Goal: Task Accomplishment & Management: Manage account settings

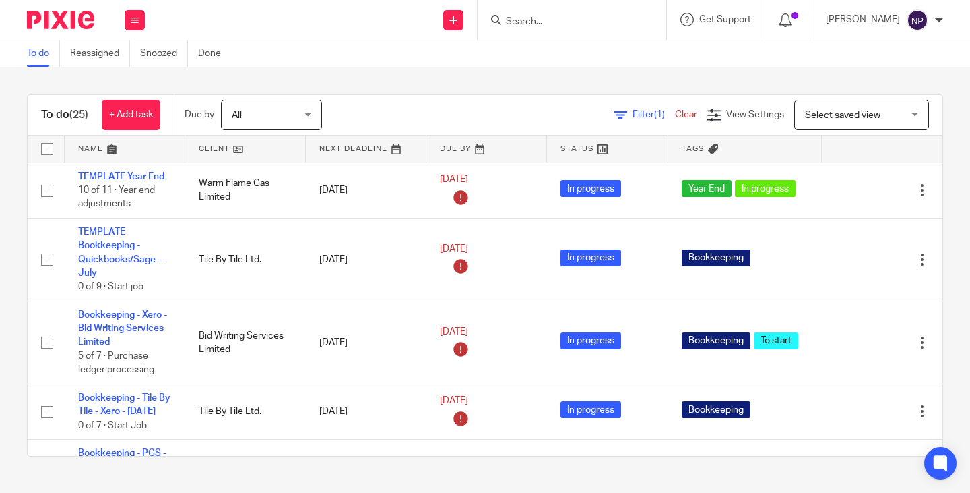
click at [530, 20] on input "Search" at bounding box center [565, 22] width 121 height 12
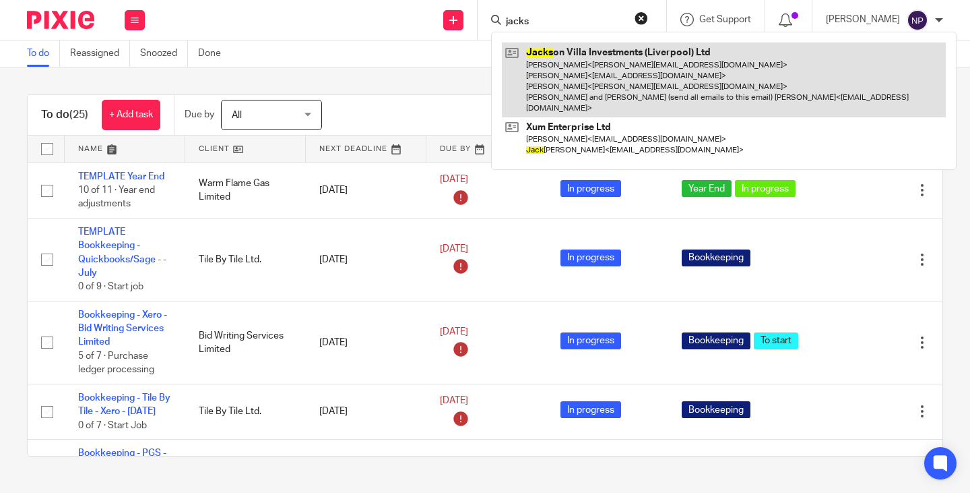
type input "jacks"
click at [625, 74] on link at bounding box center [724, 79] width 444 height 75
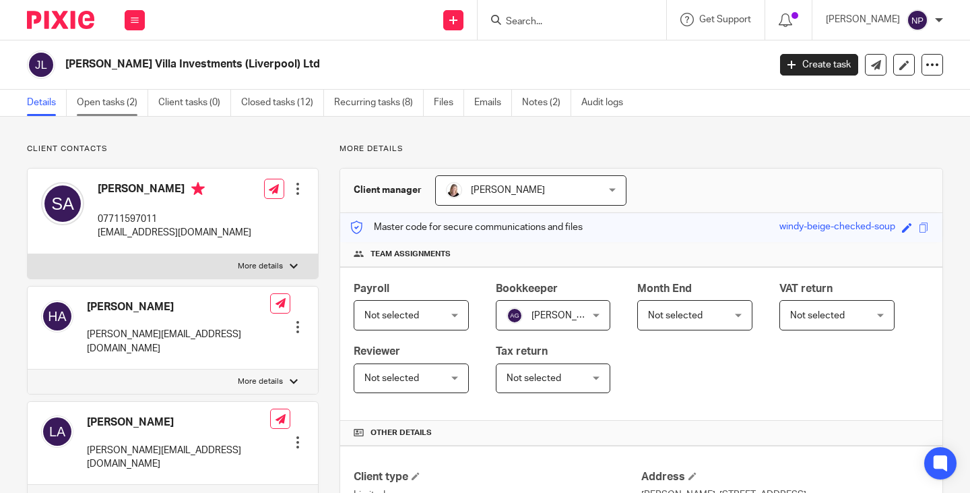
click at [102, 104] on link "Open tasks (2)" at bounding box center [112, 103] width 71 height 26
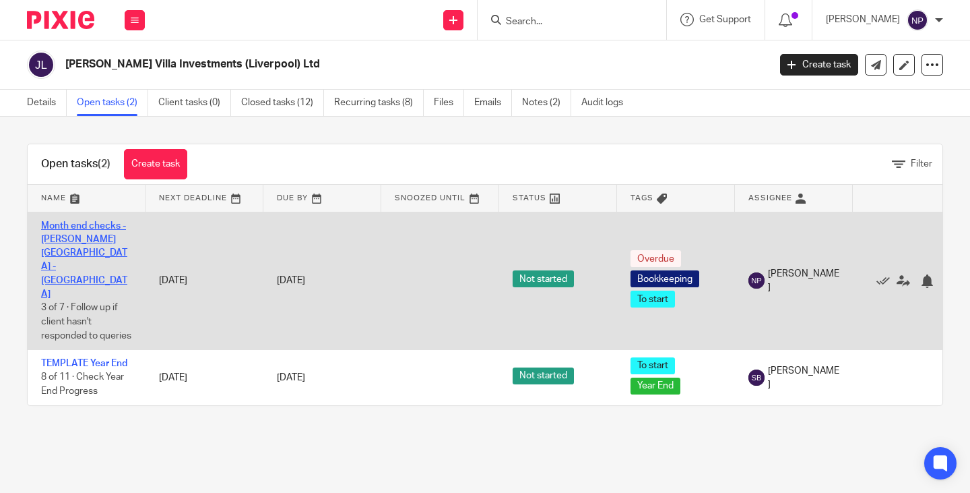
click at [84, 239] on link "Month end checks - [PERSON_NAME][GEOGRAPHIC_DATA] - [GEOGRAPHIC_DATA]" at bounding box center [84, 260] width 86 height 78
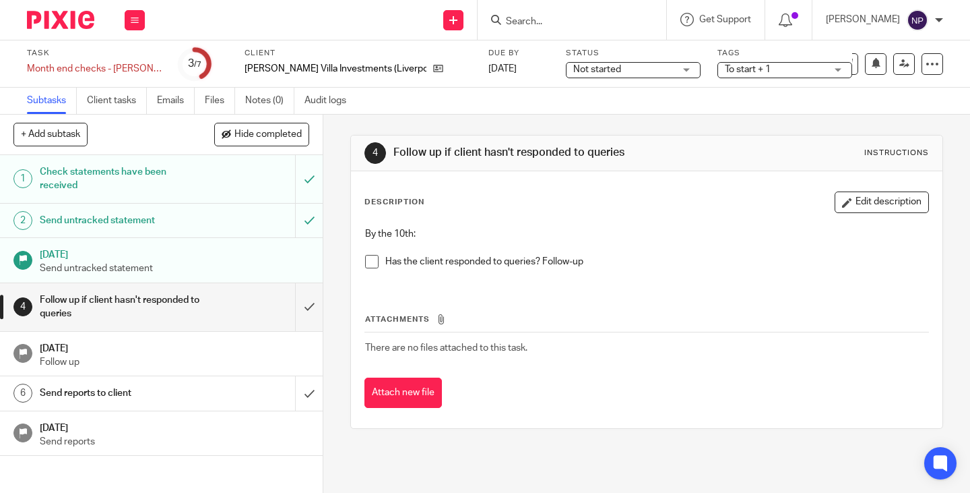
click at [369, 262] on span at bounding box center [371, 261] width 13 height 13
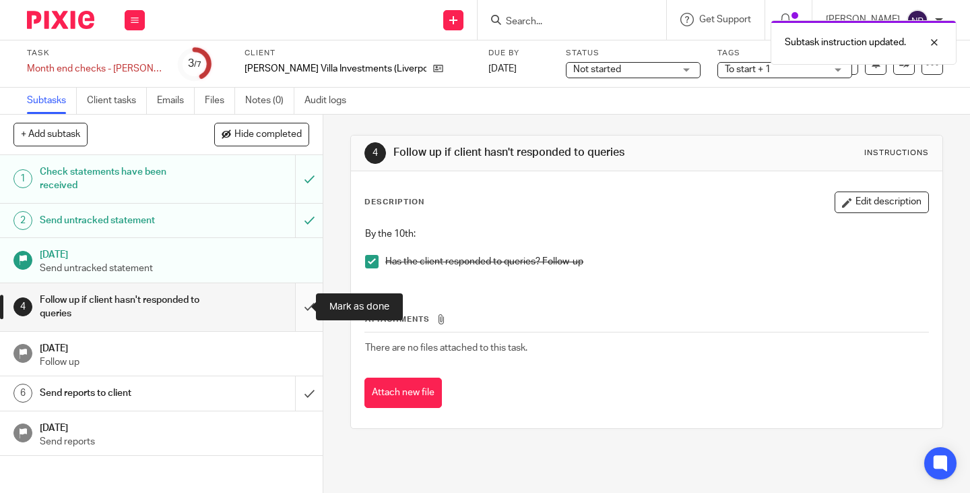
click at [299, 304] on input "submit" at bounding box center [161, 307] width 323 height 48
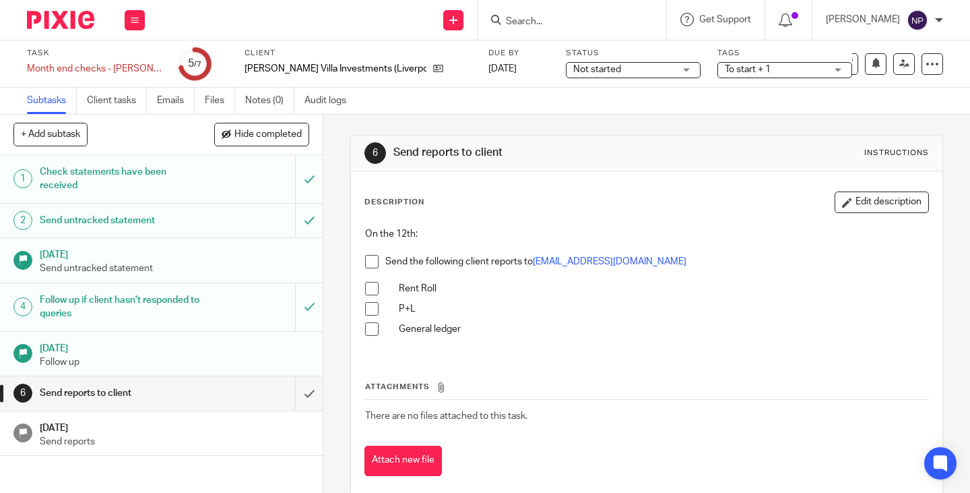
click at [367, 256] on span at bounding box center [371, 261] width 13 height 13
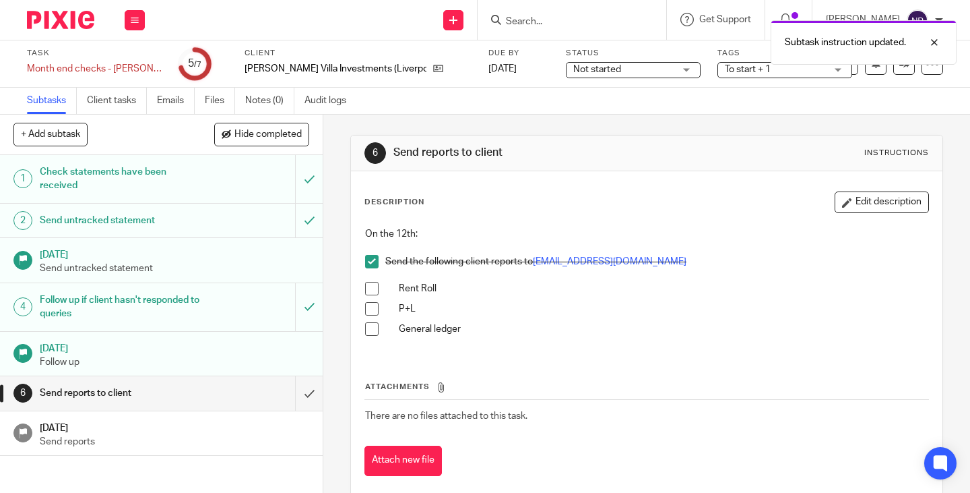
click at [369, 288] on span at bounding box center [371, 288] width 13 height 13
click at [371, 310] on span at bounding box center [371, 308] width 13 height 13
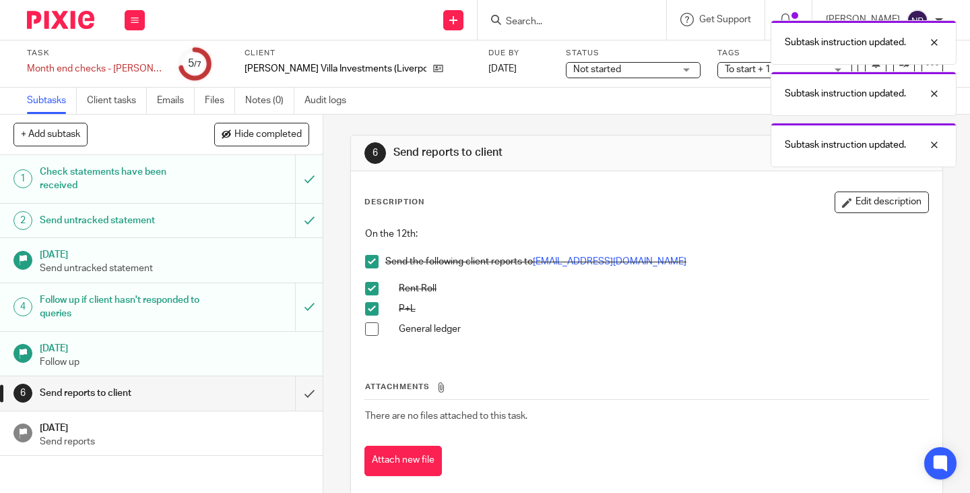
click at [371, 330] on span at bounding box center [371, 328] width 13 height 13
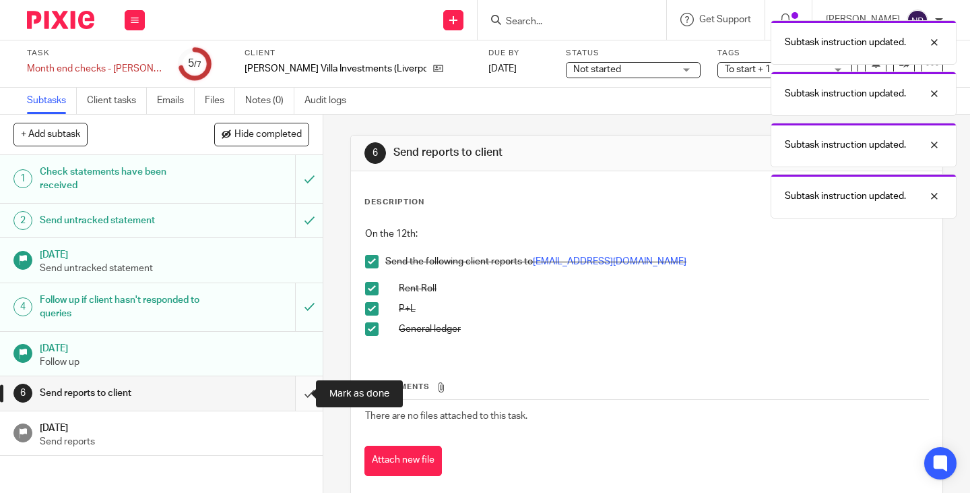
click at [296, 395] on input "submit" at bounding box center [161, 393] width 323 height 34
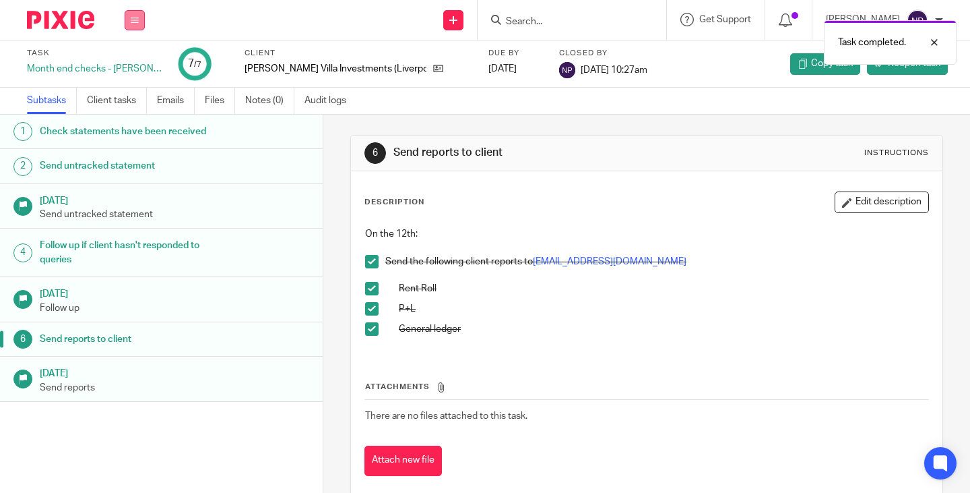
click at [135, 22] on icon at bounding box center [135, 20] width 8 height 8
click at [127, 61] on link "Work" at bounding box center [129, 62] width 24 height 9
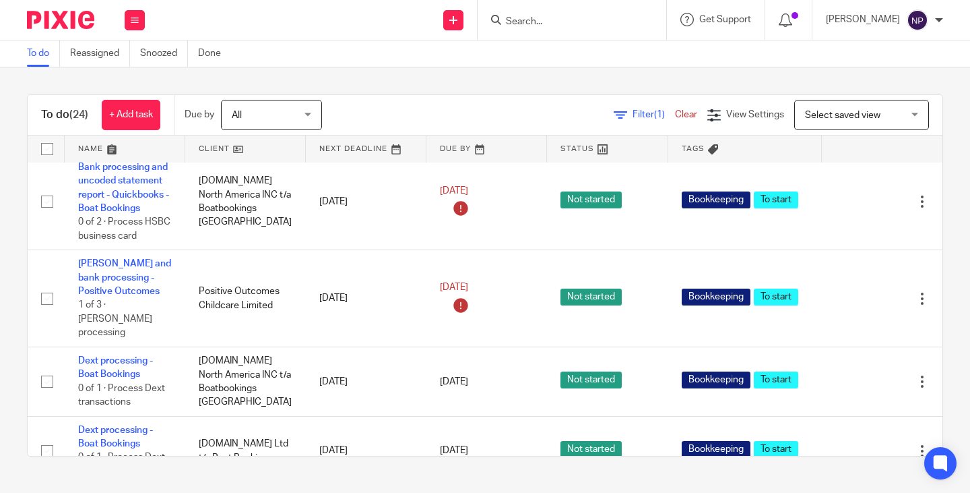
scroll to position [809, 0]
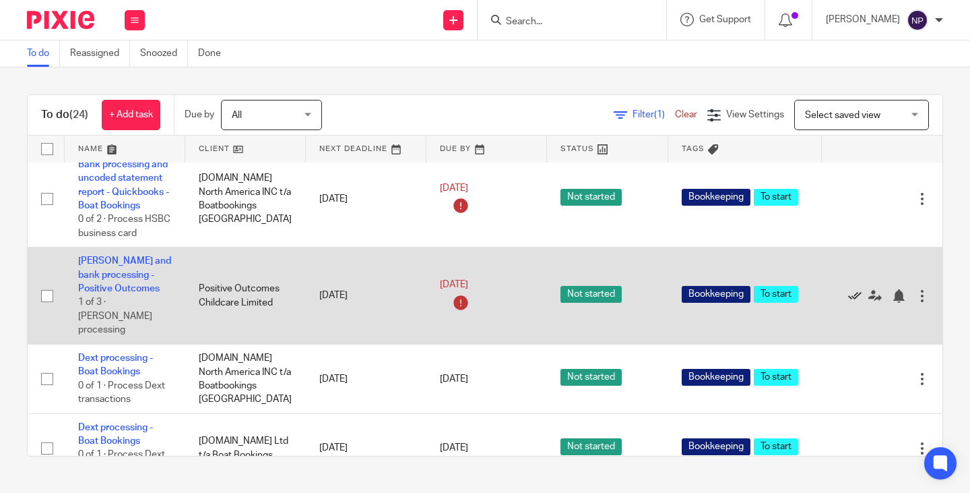
click at [848, 303] on icon at bounding box center [854, 295] width 13 height 13
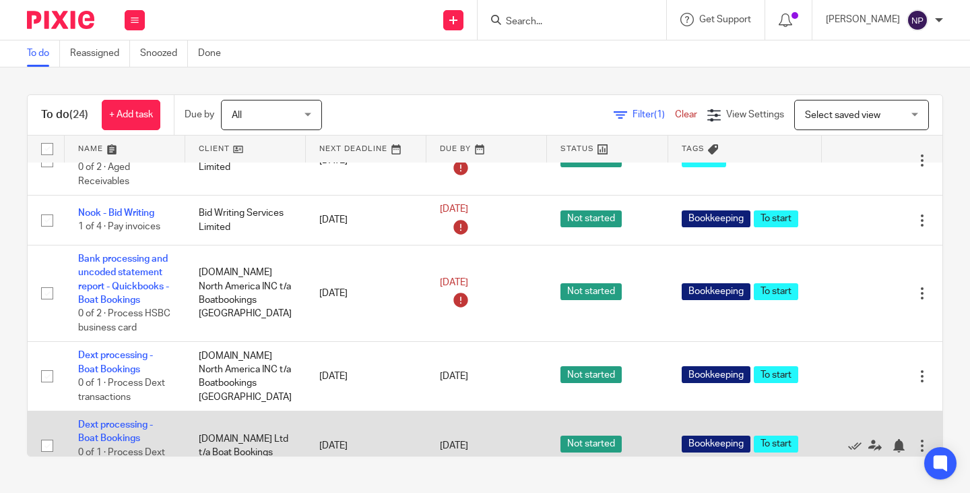
scroll to position [0, 0]
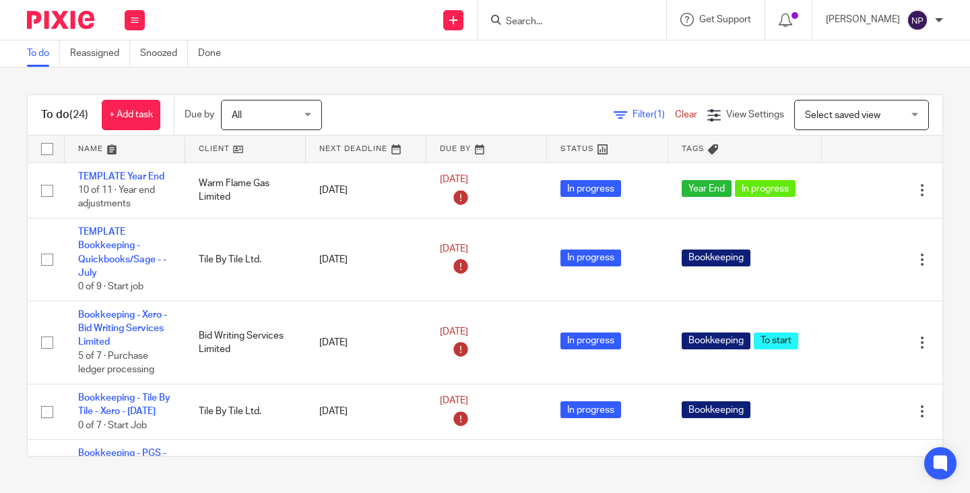
click at [550, 21] on input "Search" at bounding box center [565, 22] width 121 height 12
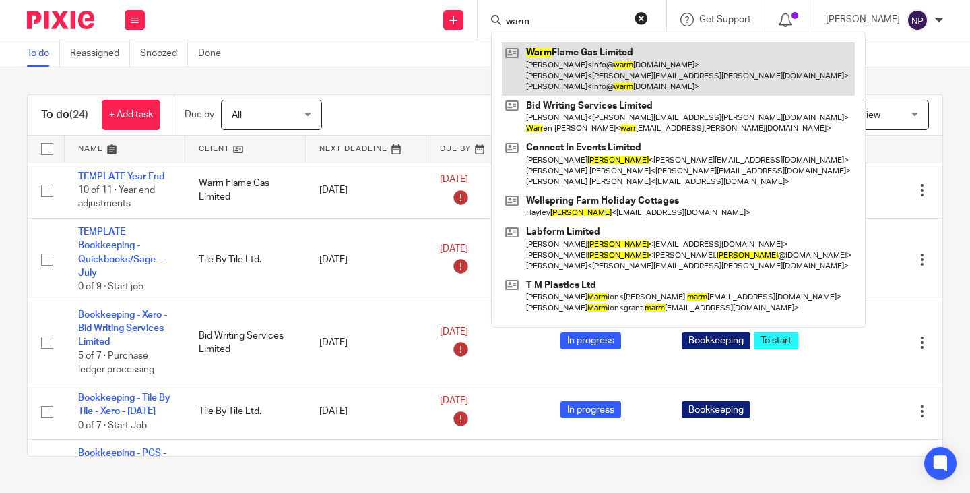
type input "warm"
click at [576, 69] on link at bounding box center [678, 68] width 353 height 53
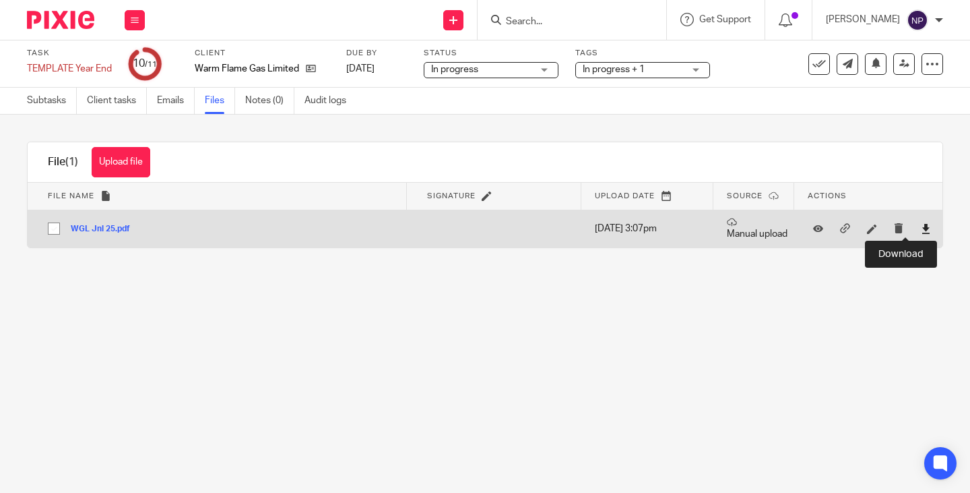
click at [921, 227] on icon at bounding box center [926, 229] width 10 height 10
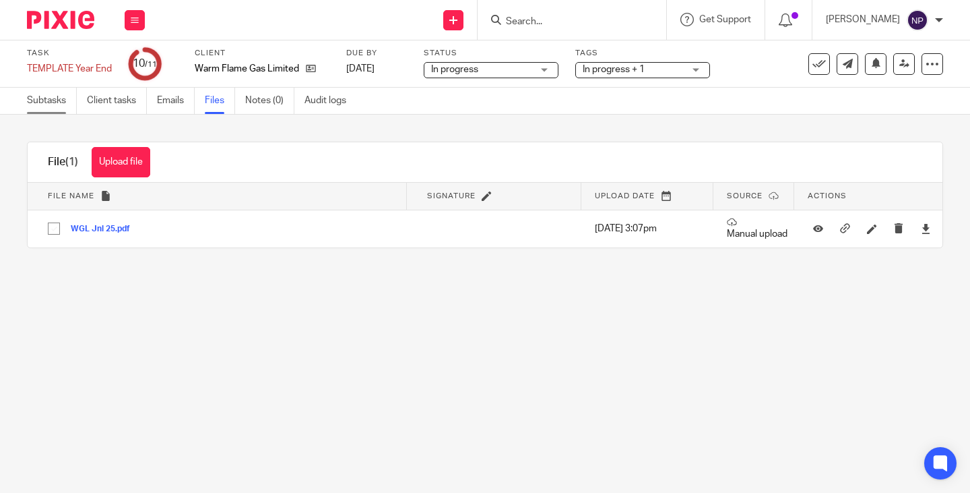
click at [63, 96] on link "Subtasks" at bounding box center [52, 101] width 50 height 26
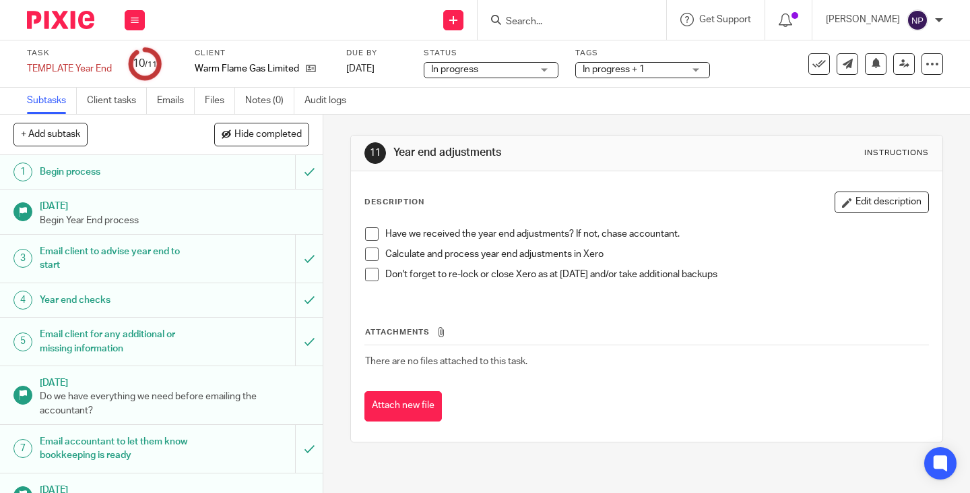
click at [369, 232] on span at bounding box center [371, 233] width 13 height 13
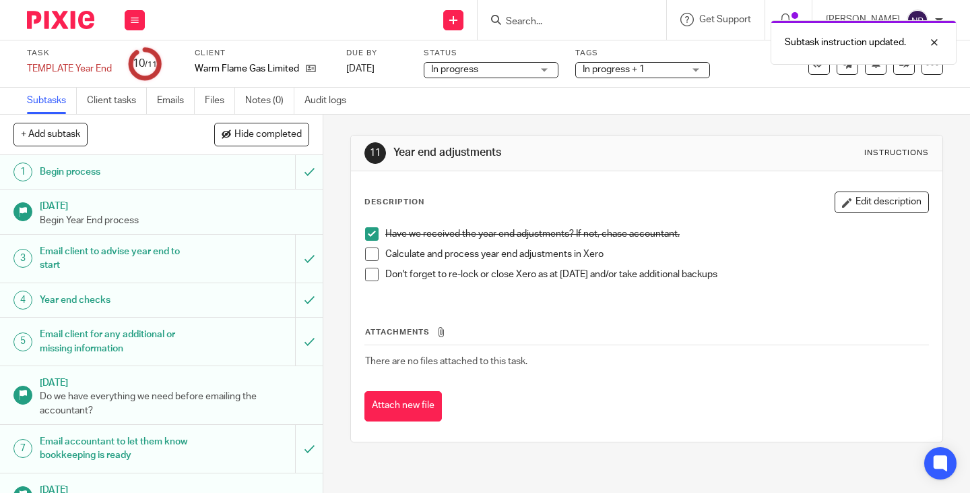
click at [366, 254] on span at bounding box center [371, 253] width 13 height 13
click at [372, 280] on span at bounding box center [371, 274] width 13 height 13
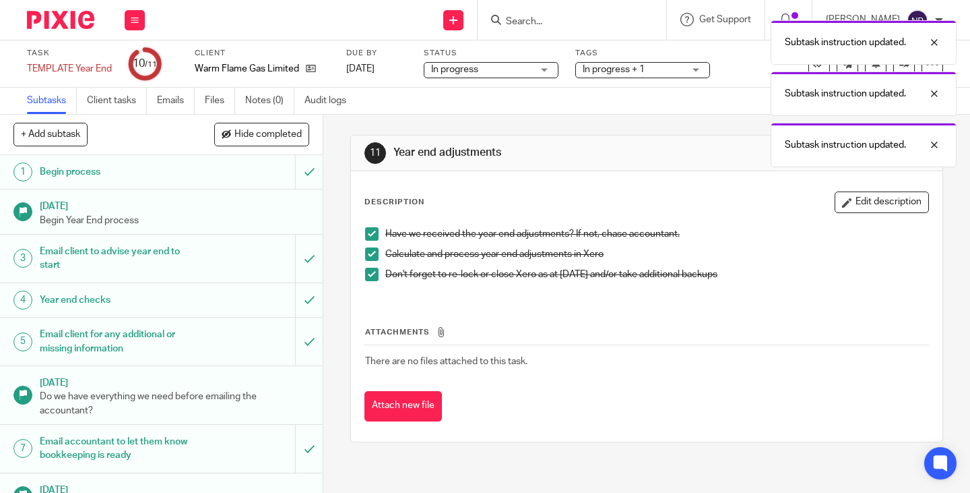
scroll to position [139, 0]
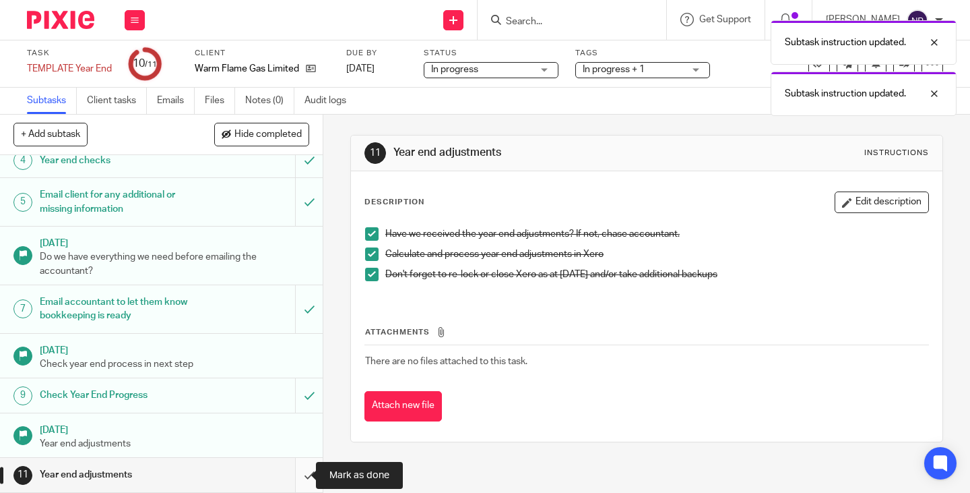
click at [295, 475] on input "submit" at bounding box center [161, 475] width 323 height 34
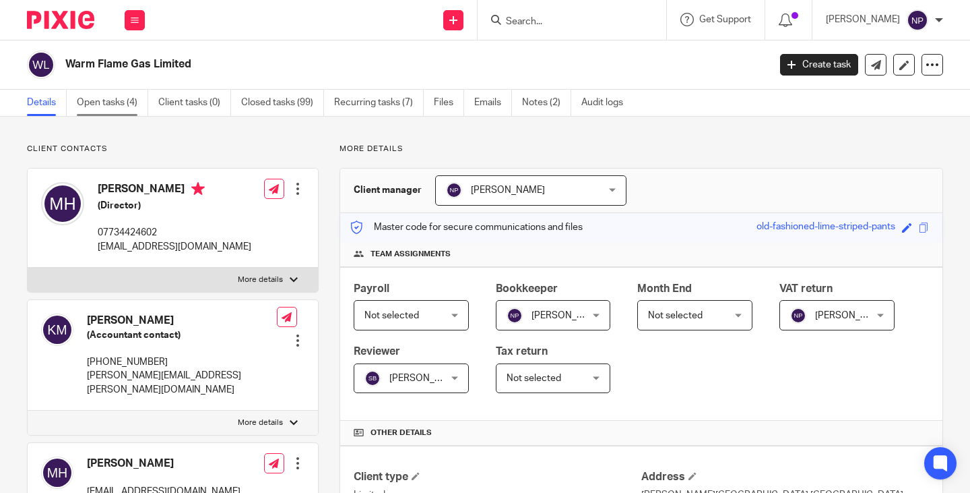
click at [115, 105] on link "Open tasks (4)" at bounding box center [112, 103] width 71 height 26
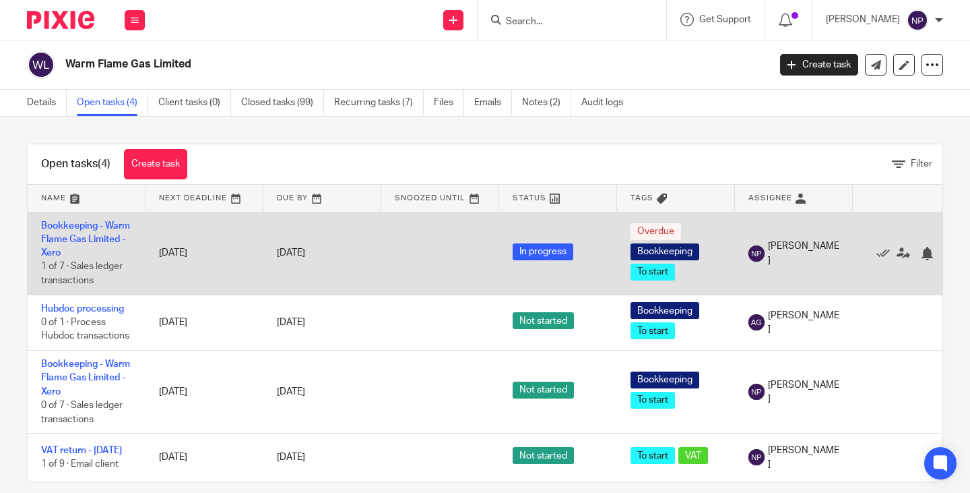
scroll to position [33, 0]
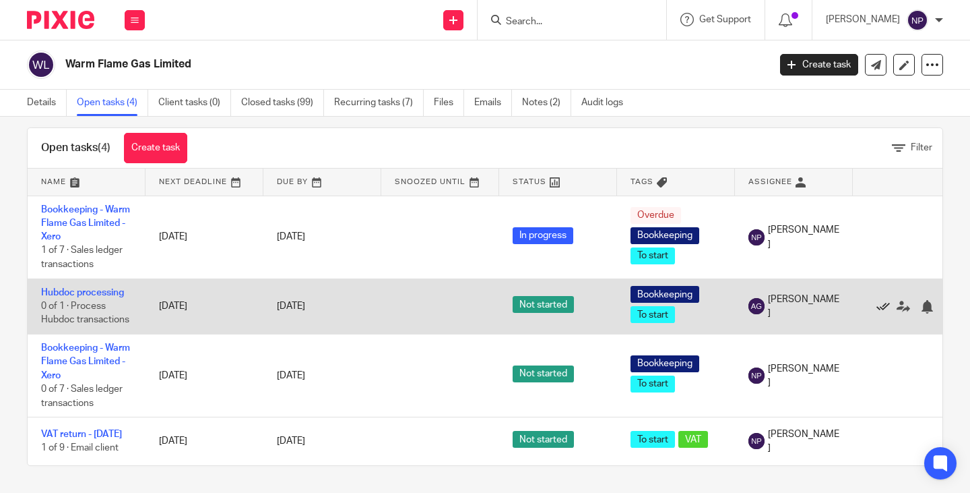
click at [885, 300] on icon at bounding box center [883, 306] width 13 height 13
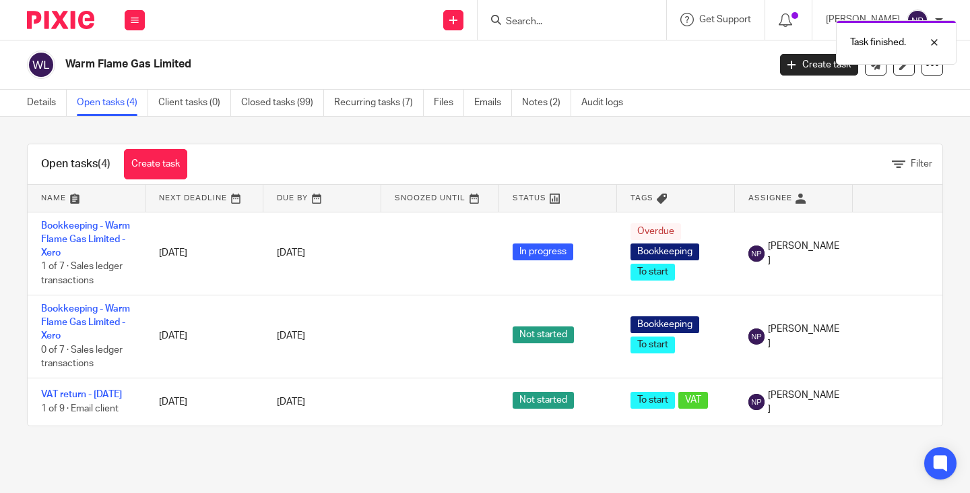
scroll to position [0, 0]
click at [130, 19] on button at bounding box center [135, 20] width 20 height 20
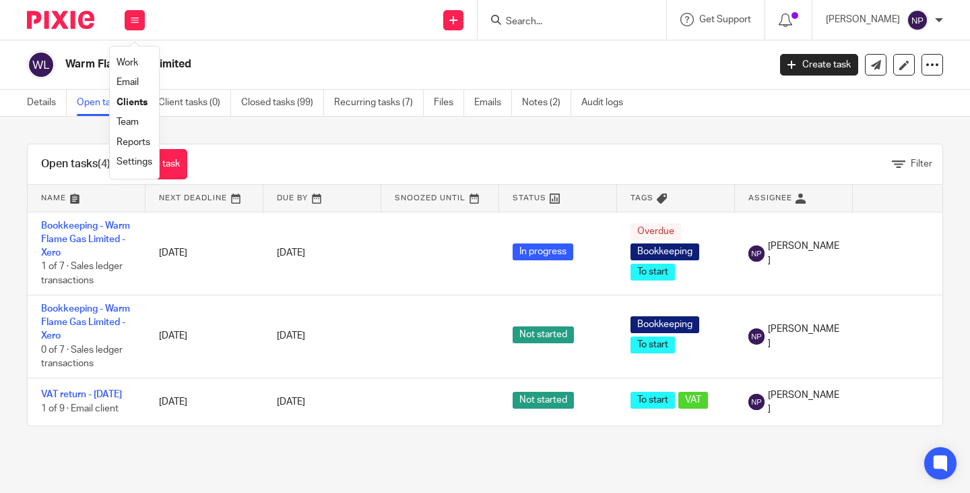
click at [130, 62] on link "Work" at bounding box center [128, 62] width 22 height 9
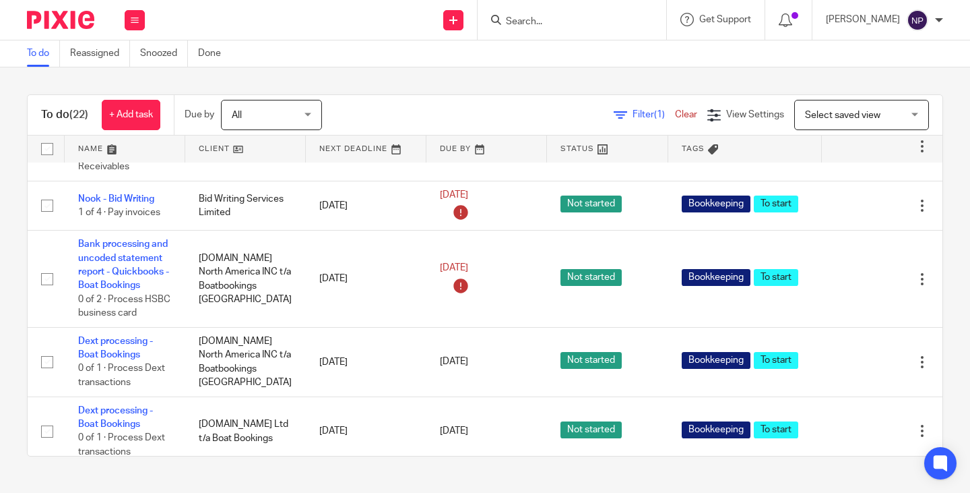
scroll to position [674, 0]
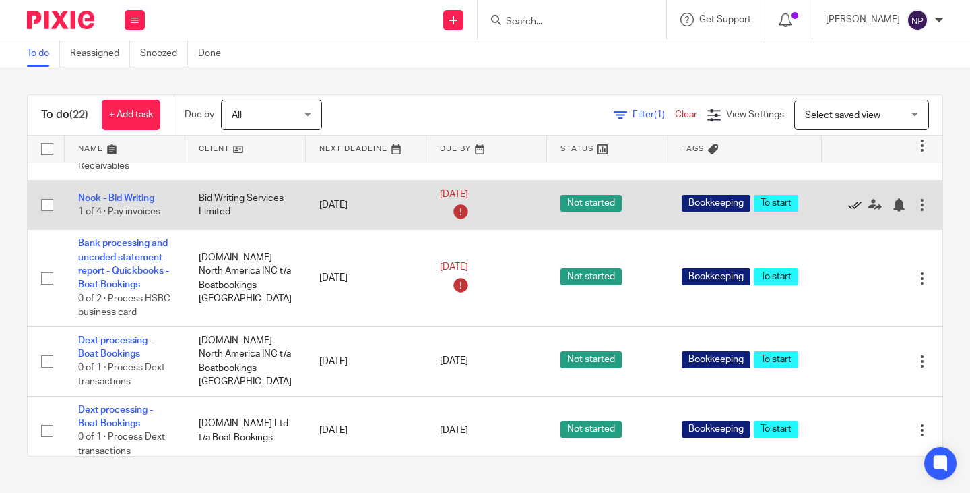
click at [848, 212] on icon at bounding box center [854, 204] width 13 height 13
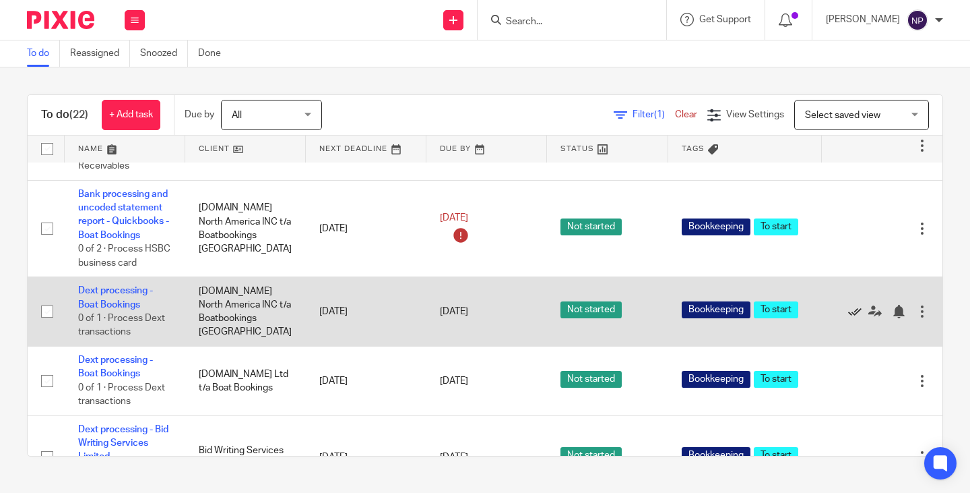
click at [848, 318] on icon at bounding box center [854, 311] width 13 height 13
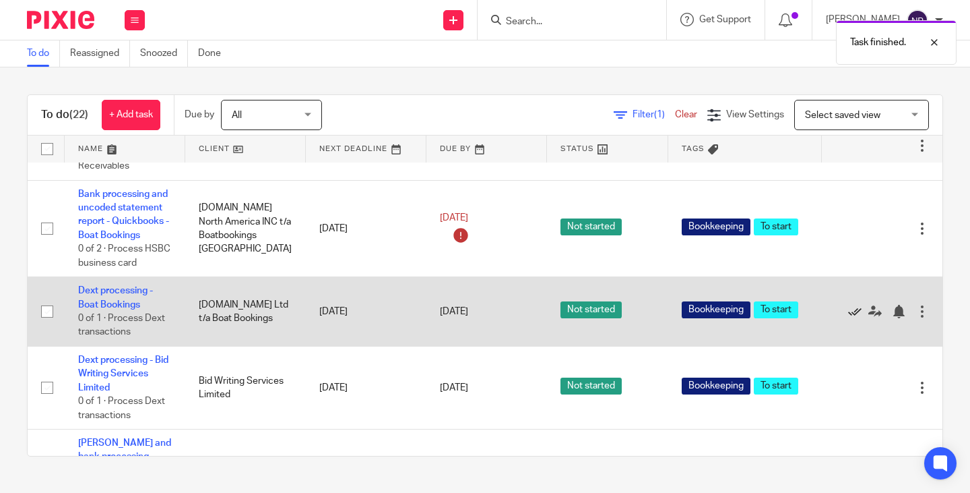
click at [848, 318] on icon at bounding box center [854, 311] width 13 height 13
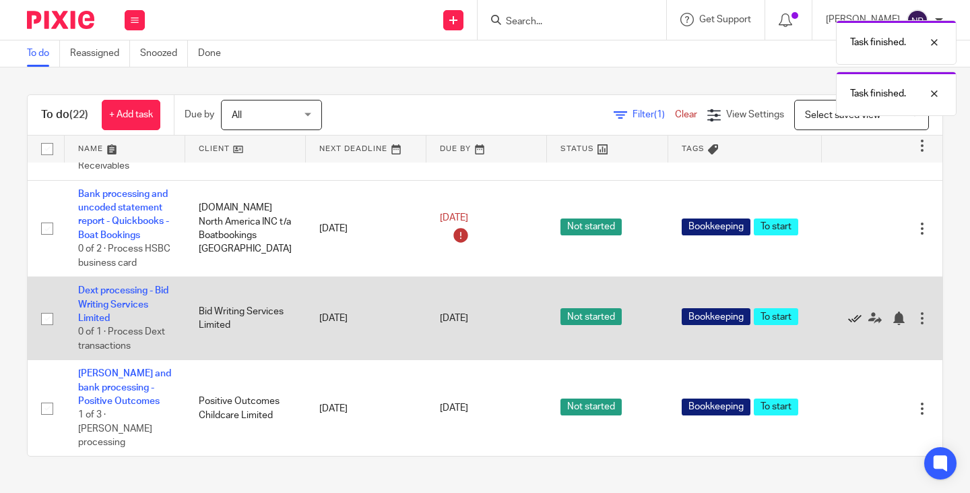
click at [848, 325] on icon at bounding box center [854, 317] width 13 height 13
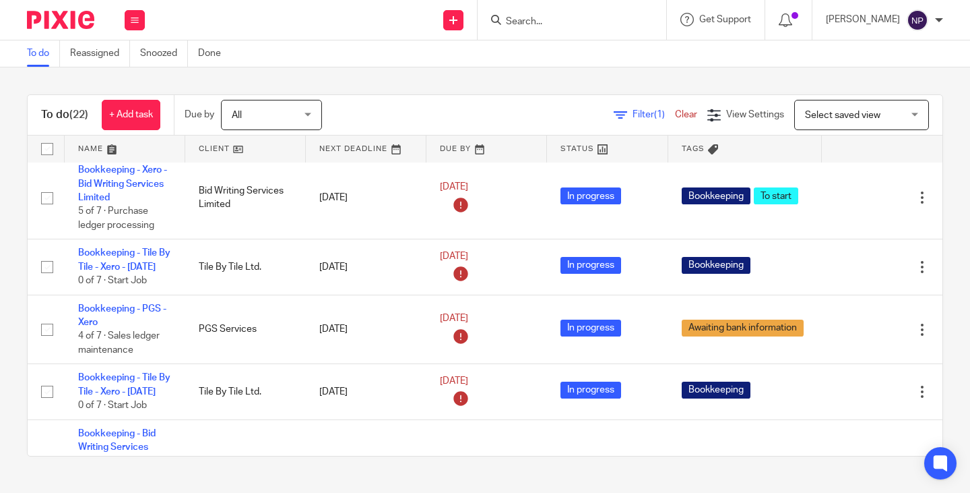
scroll to position [0, 0]
